Goal: Information Seeking & Learning: Learn about a topic

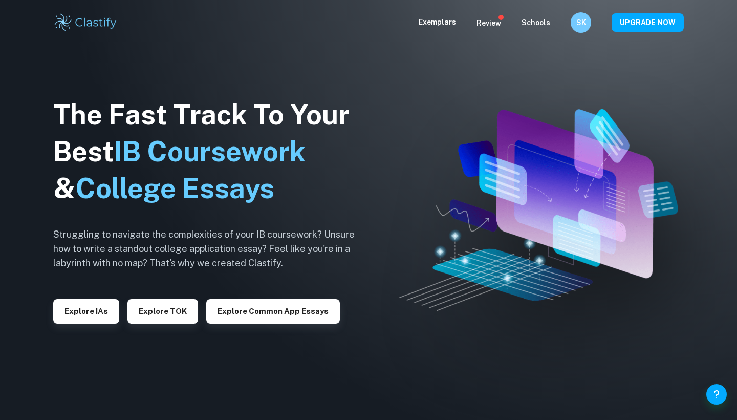
click at [91, 306] on button "Explore IAs" at bounding box center [86, 311] width 66 height 25
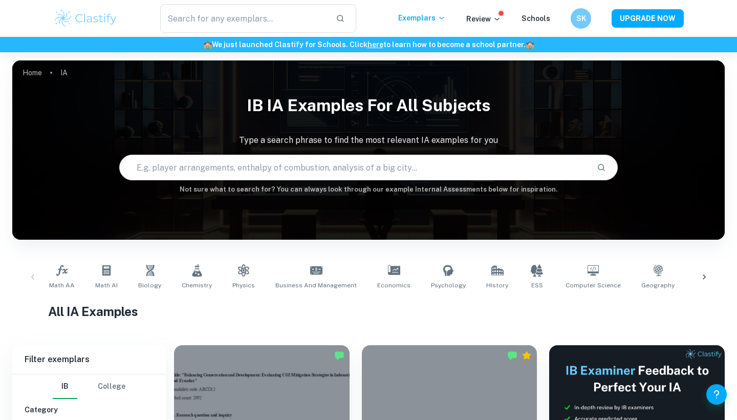
click at [270, 166] on input "text" at bounding box center [354, 167] width 469 height 29
type input "guitar"
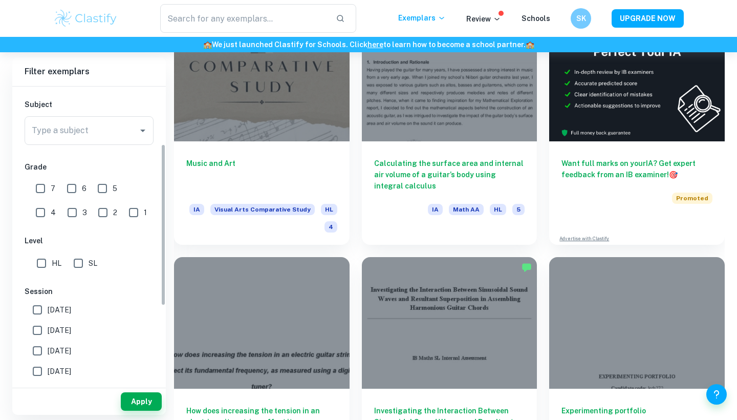
scroll to position [85, 0]
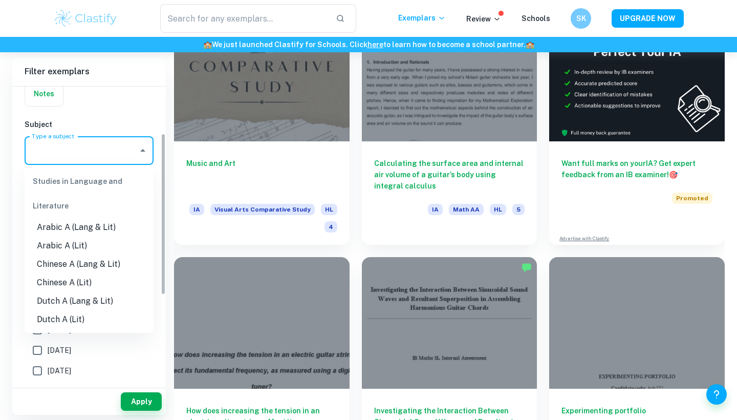
click at [82, 146] on input "Type a subject" at bounding box center [81, 150] width 104 height 19
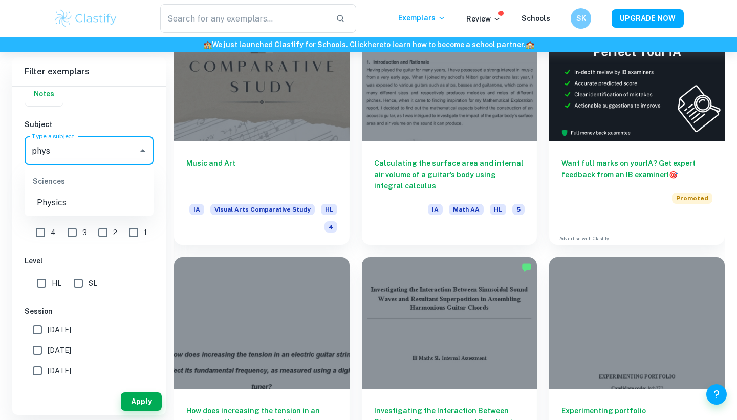
click at [80, 198] on li "Physics" at bounding box center [89, 202] width 129 height 18
type input "Physics"
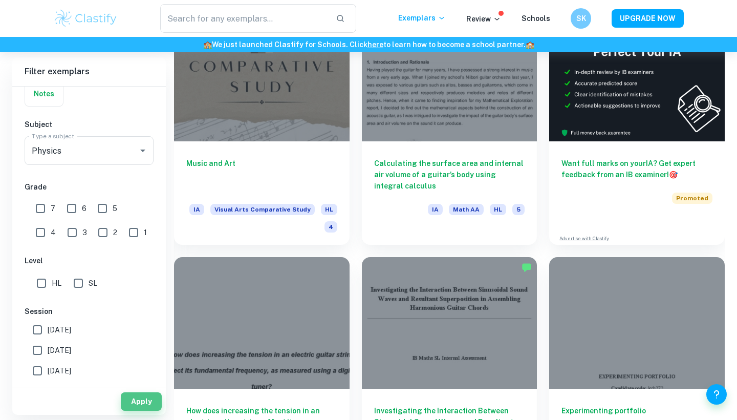
click at [150, 394] on button "Apply" at bounding box center [141, 401] width 41 height 18
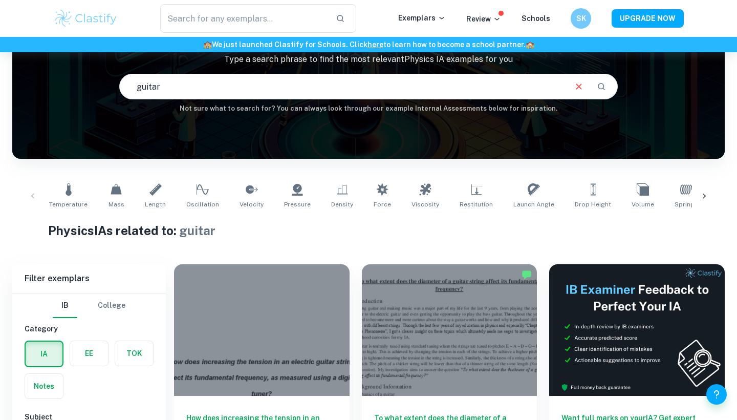
scroll to position [140, 0]
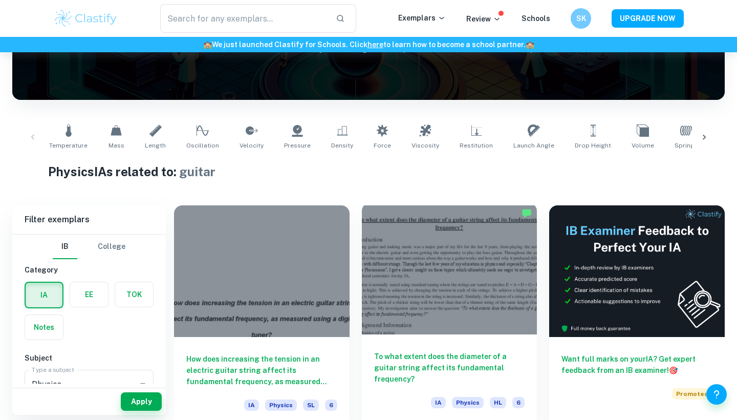
click at [440, 231] on div at bounding box center [449, 268] width 175 height 131
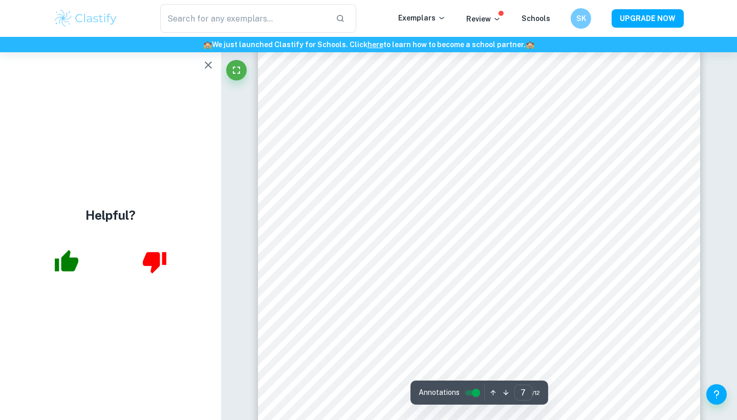
scroll to position [4122, 0]
type input "8"
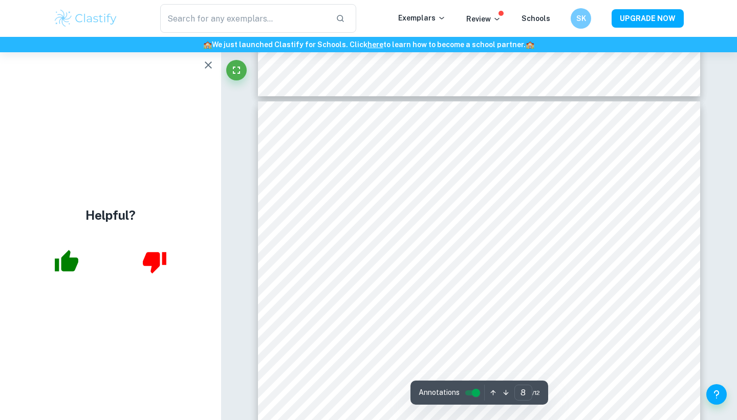
scroll to position [4566, 0]
